Goal: Check status: Check status

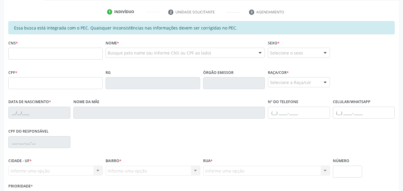
scroll to position [73, 0]
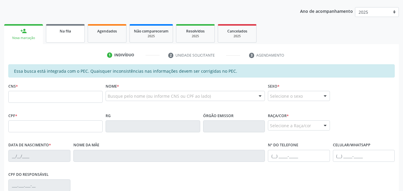
click at [75, 28] on div "Na fila" at bounding box center [65, 31] width 30 height 6
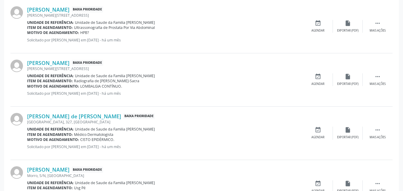
scroll to position [460, 0]
click at [137, 89] on div "[PERSON_NAME] Baixa Prioridade [PERSON_NAME][STREET_ADDRESS] Unidade de referên…" at bounding box center [165, 79] width 276 height 41
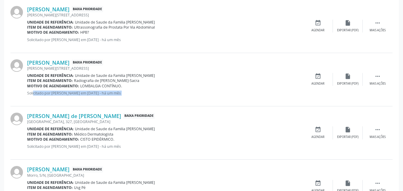
click at [137, 89] on div "[PERSON_NAME] Baixa Prioridade [PERSON_NAME][STREET_ADDRESS] Unidade de referên…" at bounding box center [165, 79] width 276 height 41
drag, startPoint x: 137, startPoint y: 89, endPoint x: 145, endPoint y: 88, distance: 8.1
click at [145, 88] on div "[PERSON_NAME] Baixa Prioridade [PERSON_NAME][STREET_ADDRESS] Unidade de referên…" at bounding box center [165, 79] width 276 height 41
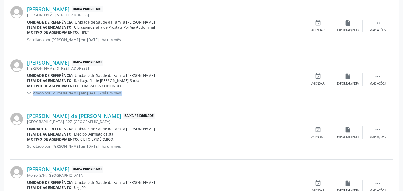
click at [145, 88] on div "Motivo de agendamento: LOMBALGIA CONTÍNUO." at bounding box center [165, 86] width 276 height 5
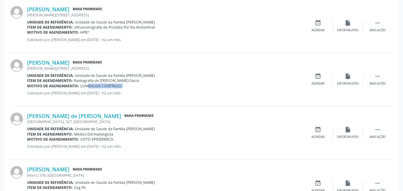
click at [145, 88] on div "Motivo de agendamento: LOMBALGIA CONTÍNUO." at bounding box center [165, 86] width 276 height 5
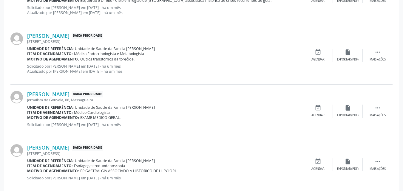
scroll to position [168, 0]
